Goal: Transaction & Acquisition: Purchase product/service

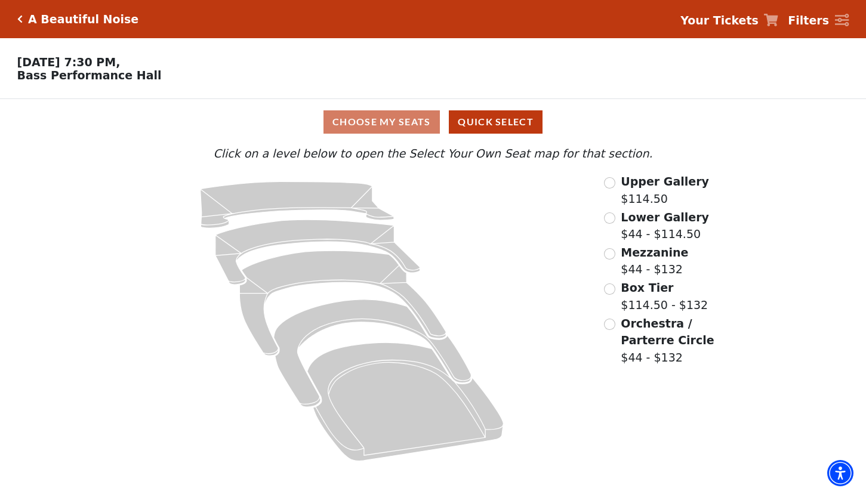
click at [50, 17] on h5 "A Beautiful Noise" at bounding box center [83, 20] width 110 height 14
click at [17, 20] on icon "Click here to go back to filters" at bounding box center [19, 19] width 5 height 8
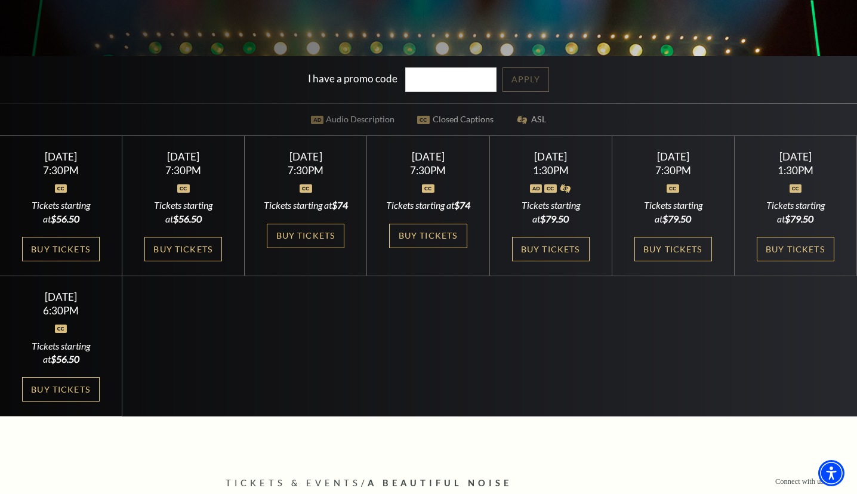
scroll to position [358, 0]
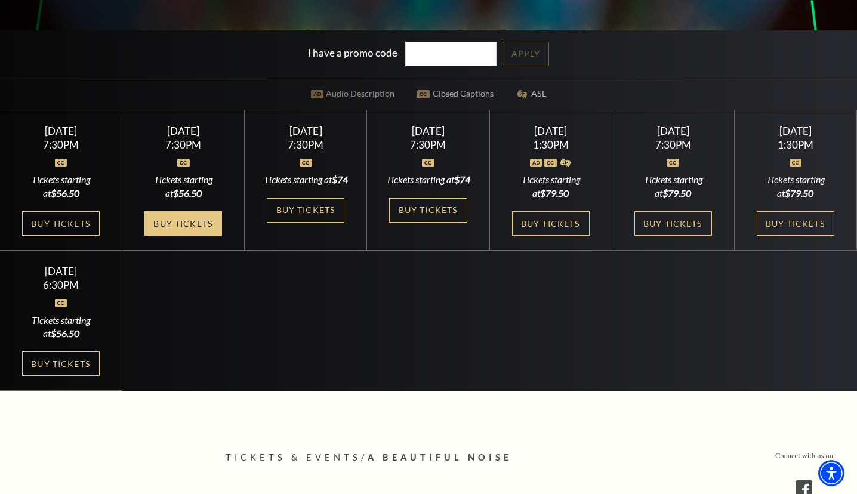
click at [184, 236] on link "Buy Tickets" at bounding box center [183, 223] width 78 height 24
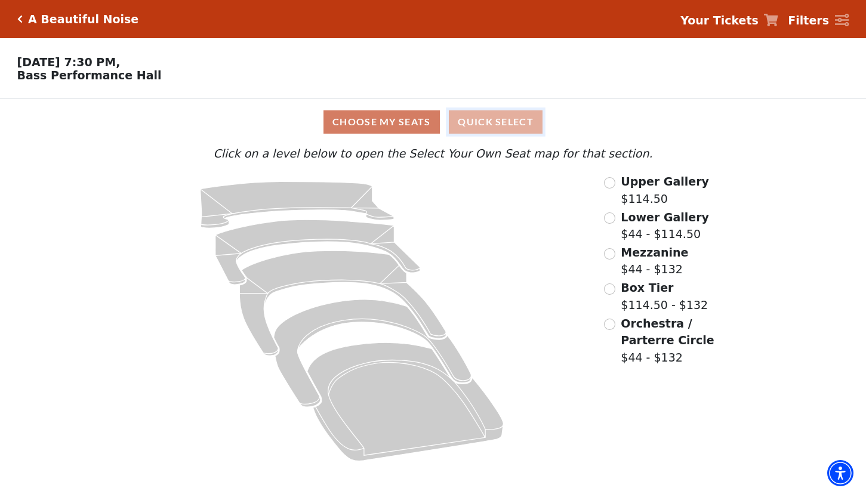
click at [487, 123] on button "Quick Select" at bounding box center [496, 121] width 94 height 23
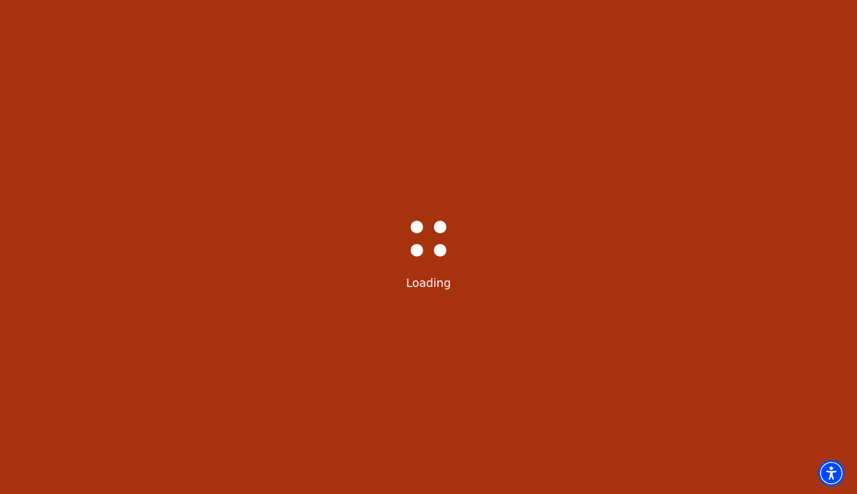
select select "6221"
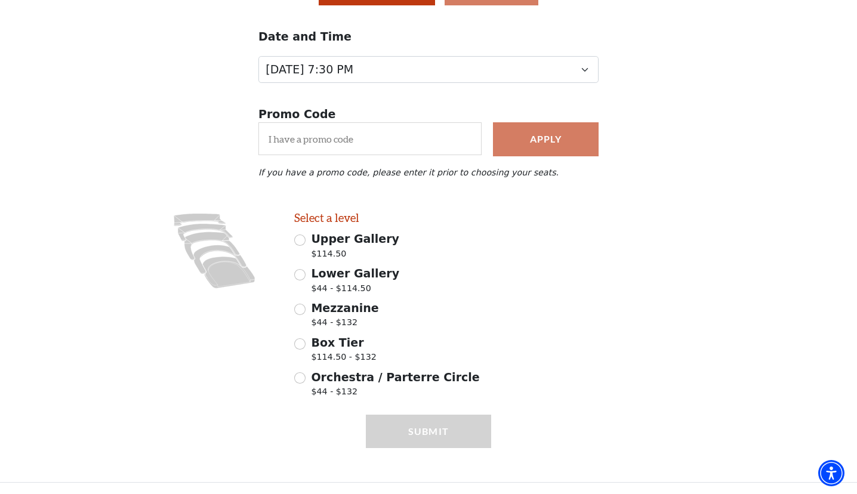
scroll to position [135, 0]
click at [301, 383] on input "Orchestra / Parterre Circle $44 - $132" at bounding box center [299, 377] width 11 height 11
radio input "true"
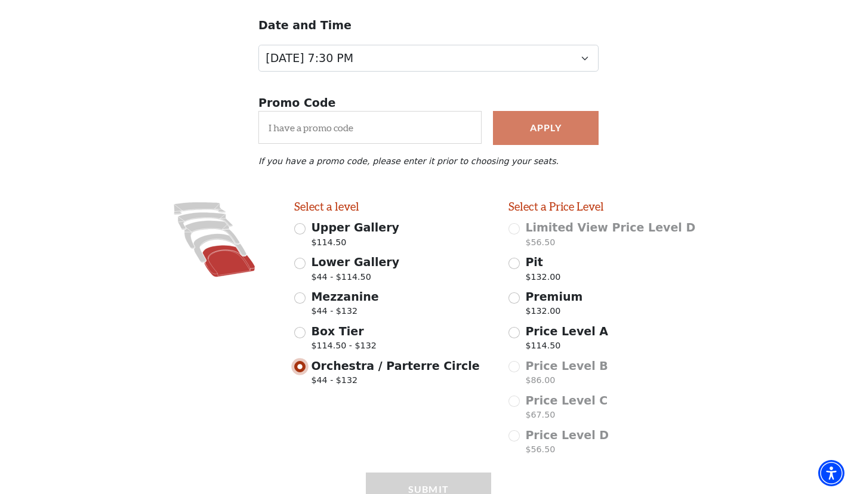
scroll to position [204, 0]
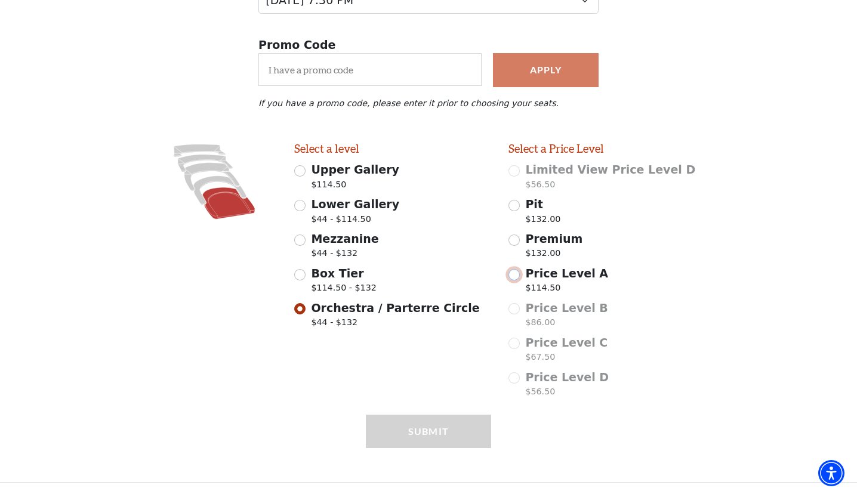
click at [514, 276] on input "Price Level A $114.50" at bounding box center [514, 274] width 11 height 11
radio input "true"
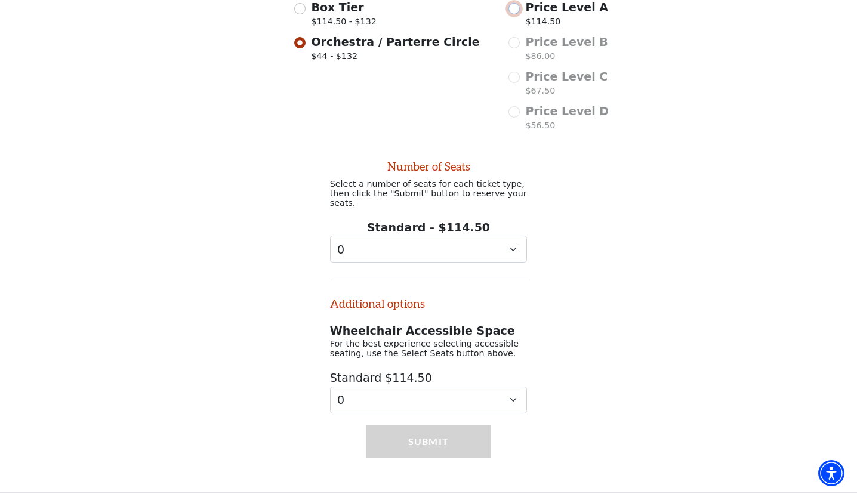
scroll to position [478, 0]
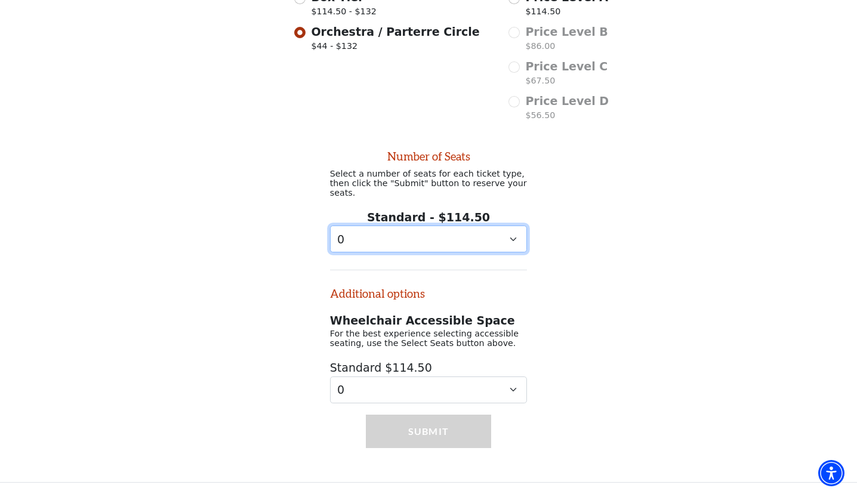
click at [514, 238] on select "0 1 2 3 4 5 6 7 8 9" at bounding box center [429, 239] width 198 height 27
select select "2"
click at [330, 226] on select "0 1 2 3 4 5 6 7 8 9" at bounding box center [429, 239] width 198 height 27
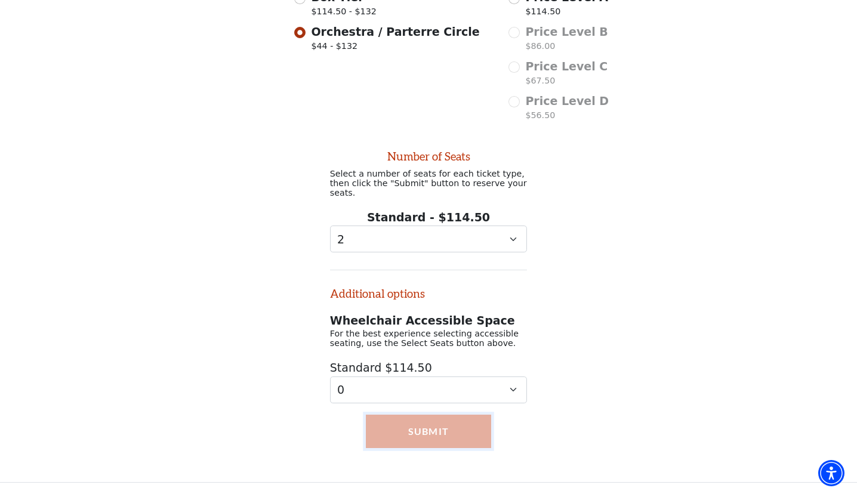
click at [433, 428] on button "Submit" at bounding box center [429, 431] width 126 height 33
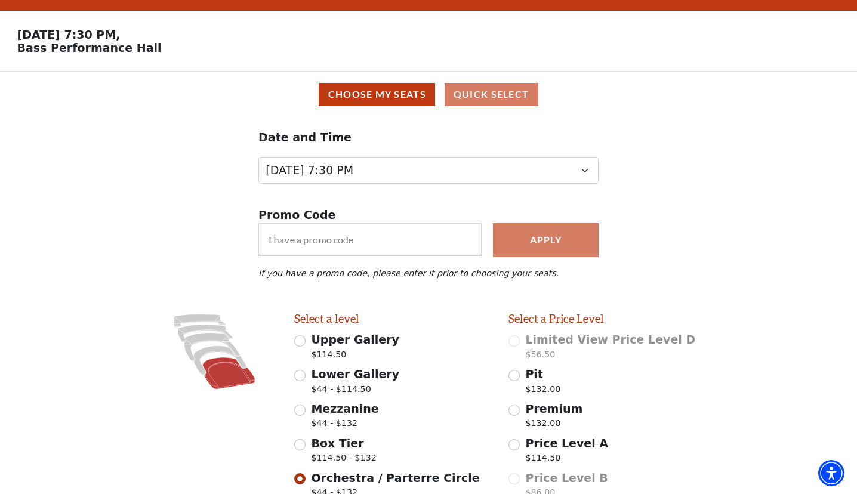
scroll to position [0, 0]
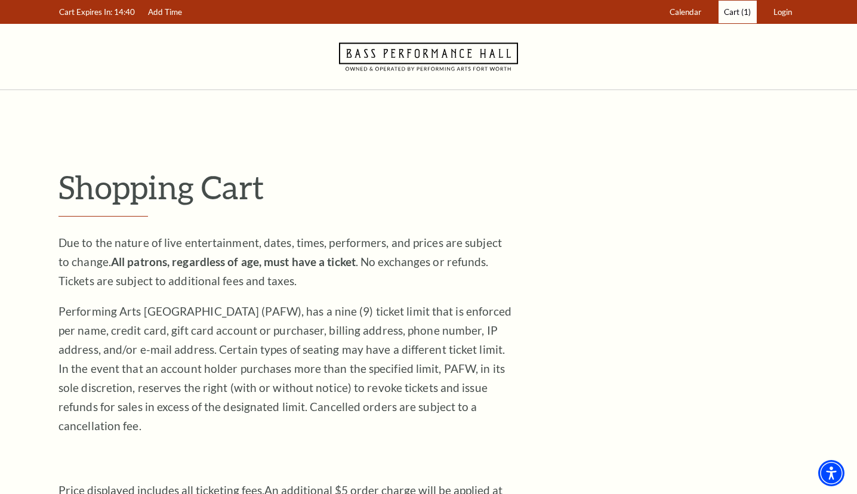
click at [726, 15] on span "Cart" at bounding box center [732, 12] width 16 height 10
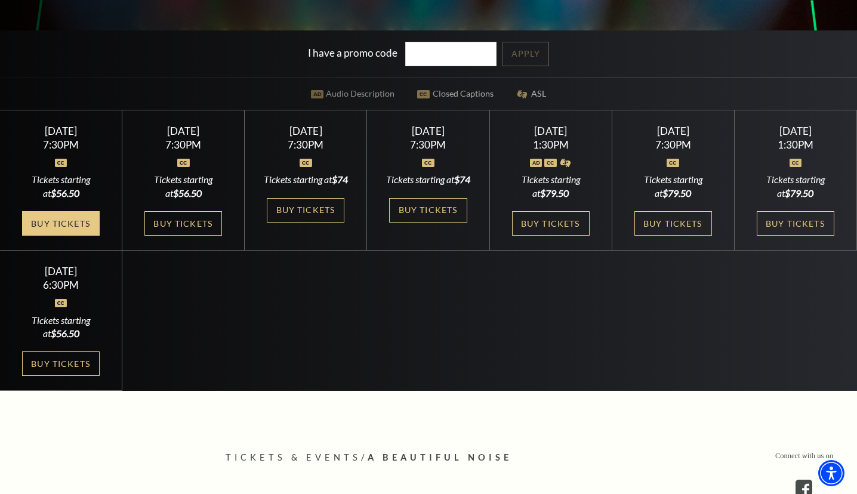
click at [66, 225] on link "Buy Tickets" at bounding box center [61, 223] width 78 height 24
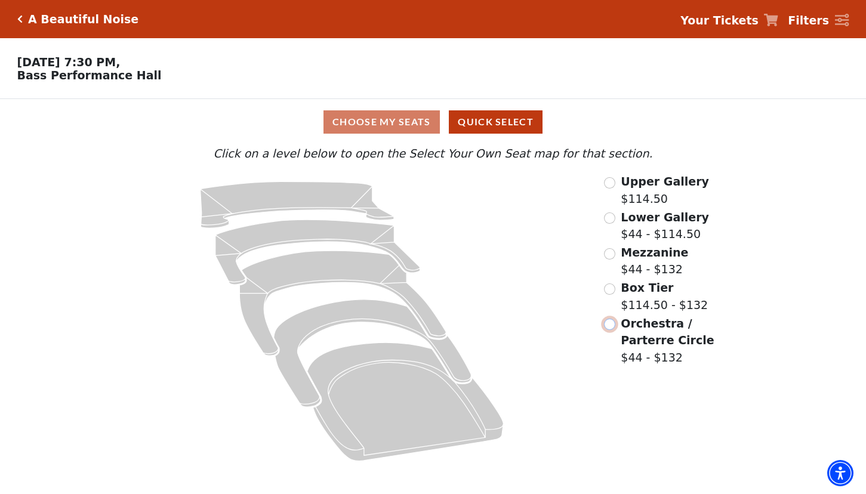
click at [609, 327] on input "Orchestra / Parterre Circle$44 - $132\a" at bounding box center [609, 324] width 11 height 11
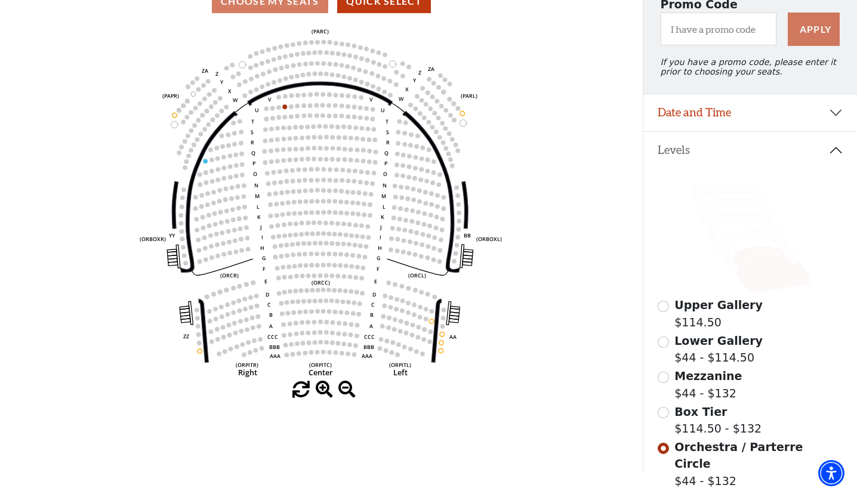
scroll to position [1, 0]
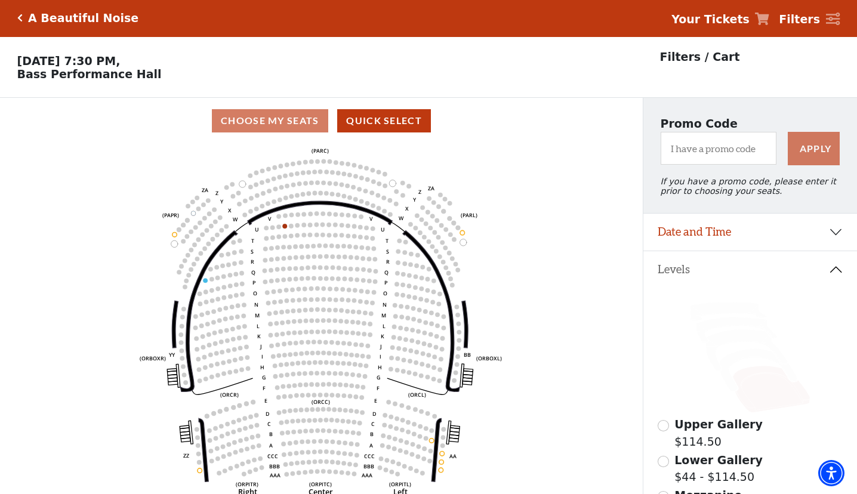
click at [278, 128] on div "Choose My Seats Quick Select" at bounding box center [321, 120] width 643 height 23
click at [16, 20] on div "A Beautiful Noise Your Tickets Filters" at bounding box center [428, 18] width 857 height 38
click at [17, 20] on icon "Click here to go back to filters" at bounding box center [19, 18] width 5 height 8
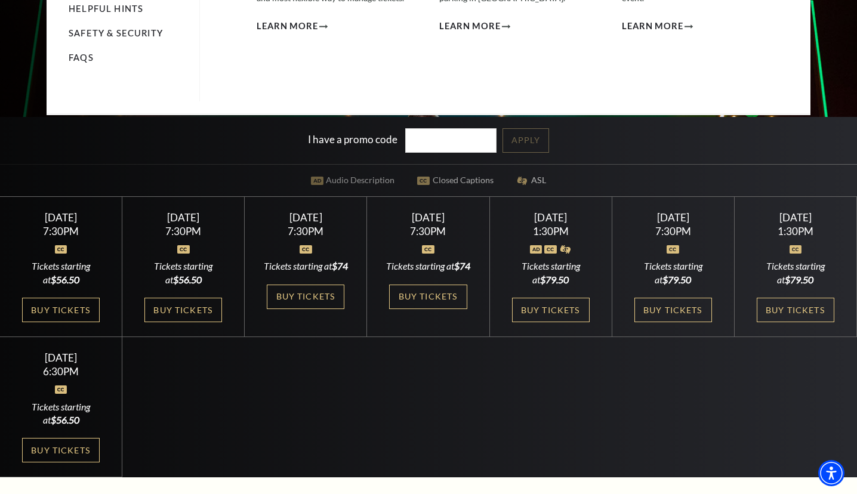
scroll to position [358, 0]
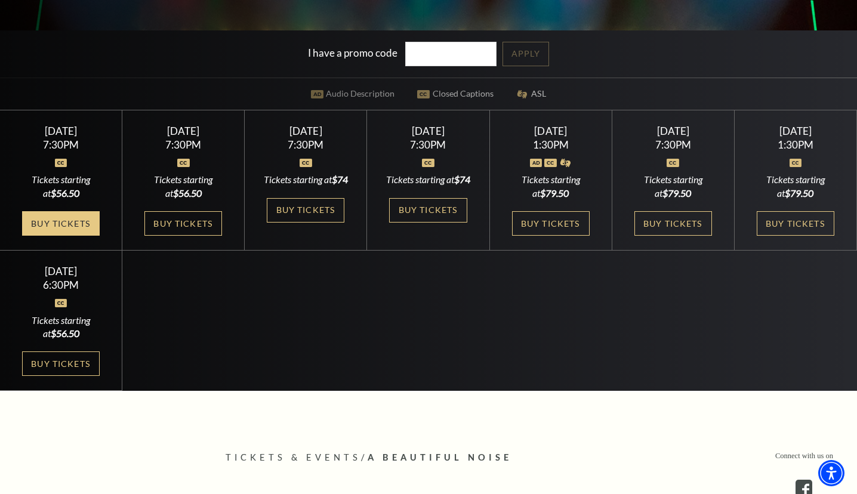
click at [69, 222] on link "Buy Tickets" at bounding box center [61, 223] width 78 height 24
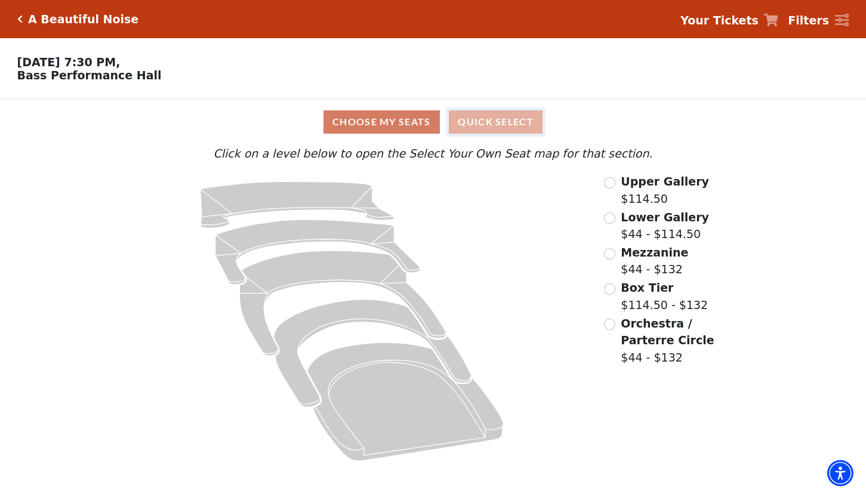
click at [491, 126] on button "Quick Select" at bounding box center [496, 121] width 94 height 23
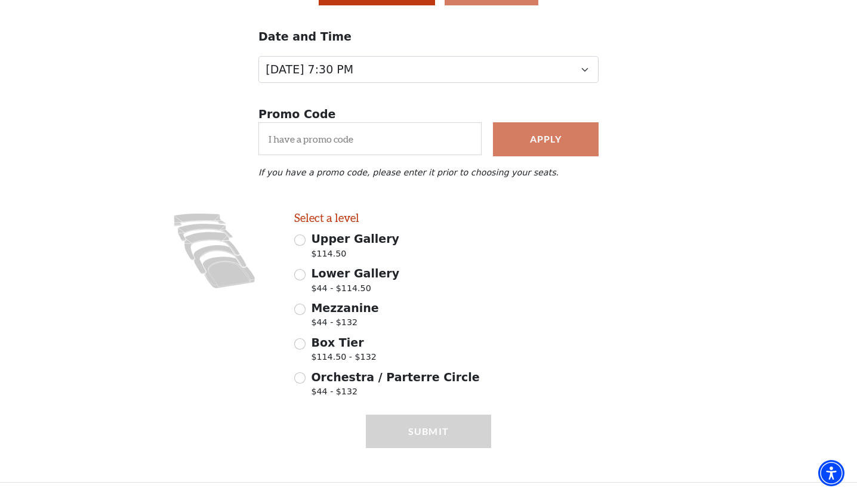
scroll to position [135, 0]
click at [306, 377] on div "Orchestra / Parterre Circle $44 - $132" at bounding box center [393, 385] width 198 height 33
click at [297, 377] on input "Orchestra / Parterre Circle $44 - $132" at bounding box center [299, 377] width 11 height 11
radio input "true"
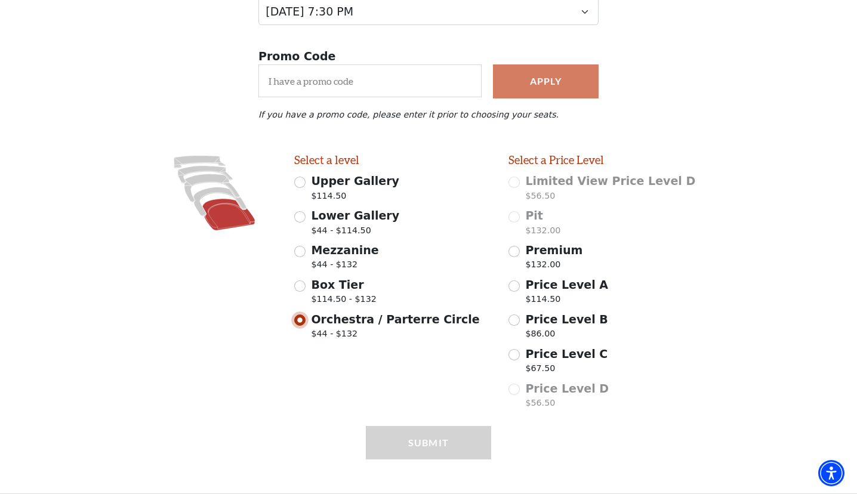
scroll to position [204, 0]
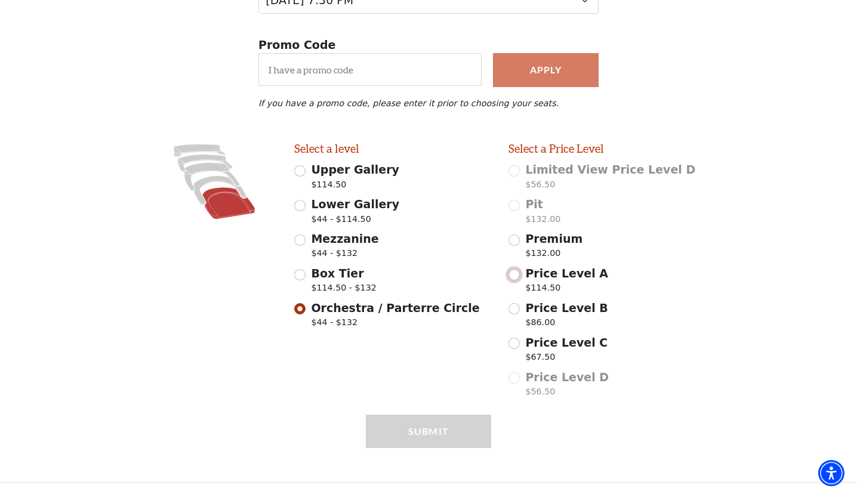
click at [519, 275] on input "Price Level A $114.50" at bounding box center [514, 274] width 11 height 11
radio input "true"
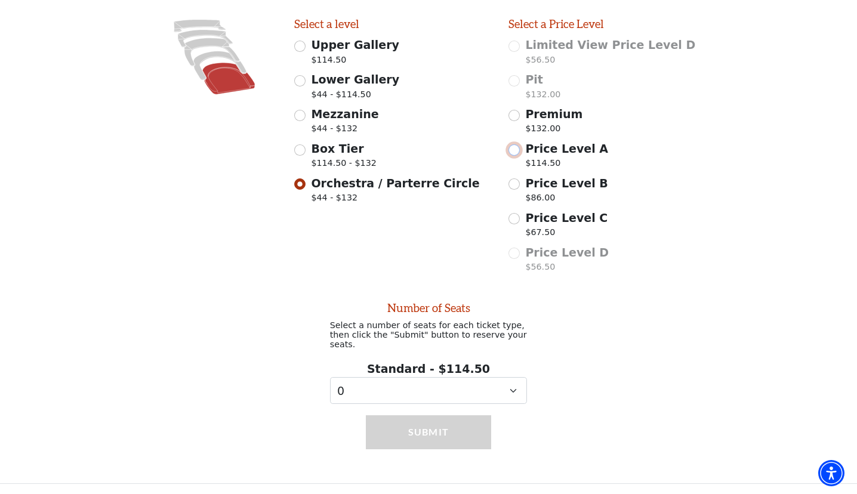
scroll to position [324, 0]
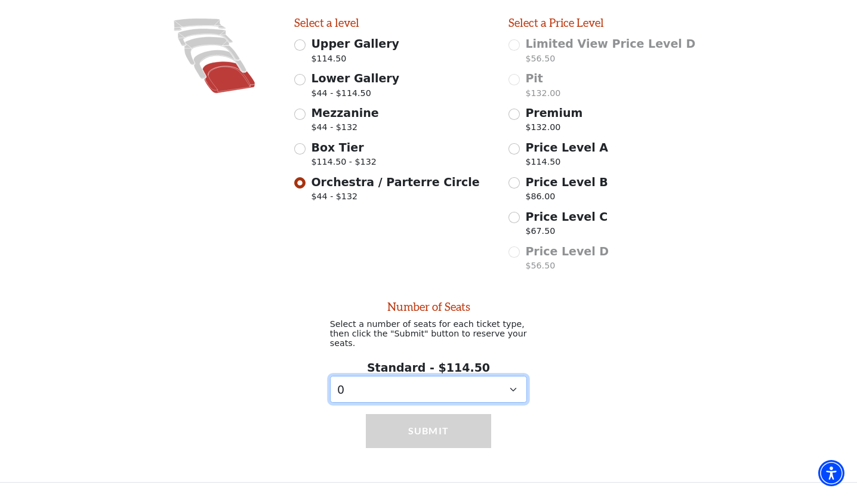
click at [512, 386] on select "0 1 2 3 4 5 6 7 8 9" at bounding box center [429, 389] width 198 height 27
select select "2"
click at [330, 376] on select "0 1 2 3 4 5 6 7 8 9" at bounding box center [429, 389] width 198 height 27
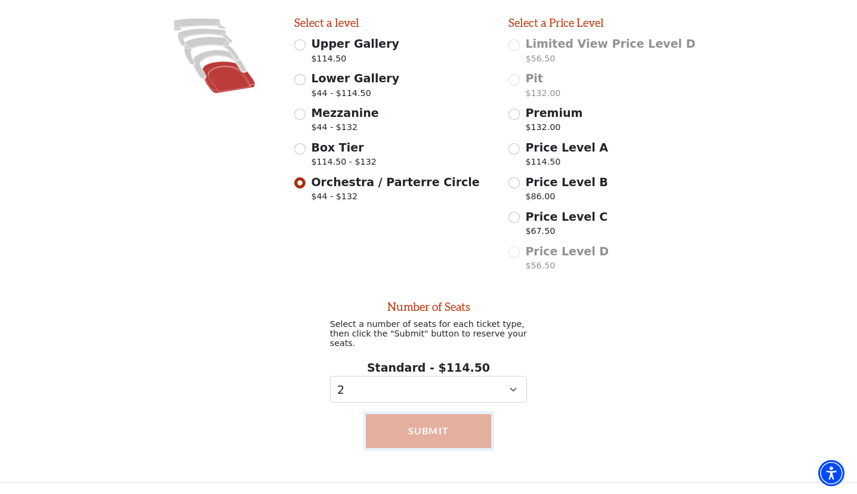
click at [426, 436] on button "Submit" at bounding box center [429, 430] width 126 height 33
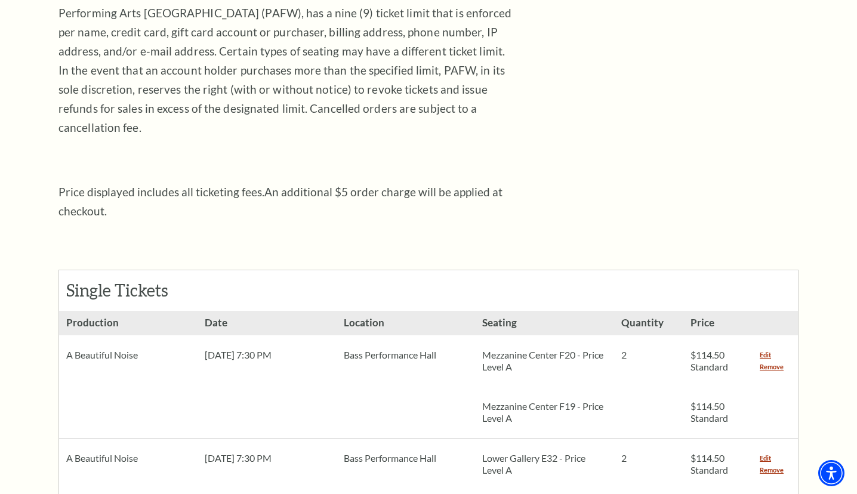
scroll to position [358, 0]
